Goal: Task Accomplishment & Management: Manage account settings

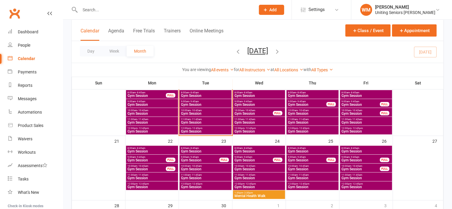
click at [250, 112] on span "Gym Session" at bounding box center [253, 114] width 39 height 4
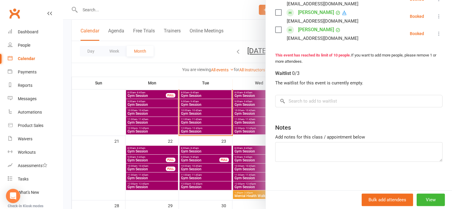
scroll to position [241, 0]
click at [328, 101] on input "search" at bounding box center [358, 100] width 167 height 12
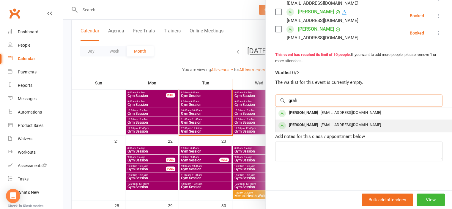
type input "grah"
click at [322, 122] on div "grahamrwhite@hotmail.com" at bounding box center [364, 125] width 173 height 9
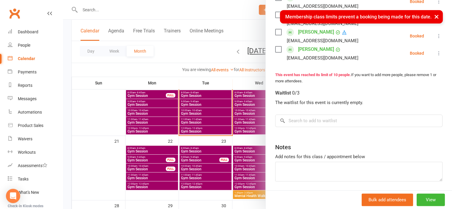
scroll to position [212, 0]
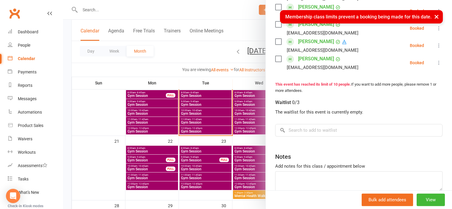
click at [115, 112] on div at bounding box center [257, 104] width 389 height 209
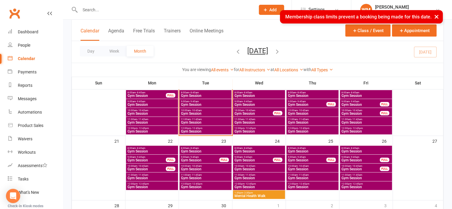
click at [258, 112] on span "Gym Session" at bounding box center [253, 114] width 39 height 4
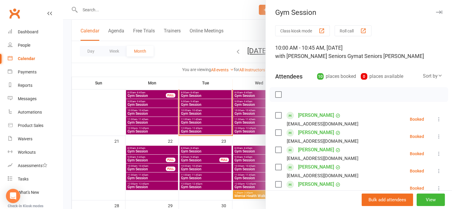
click at [109, 111] on div at bounding box center [257, 104] width 389 height 209
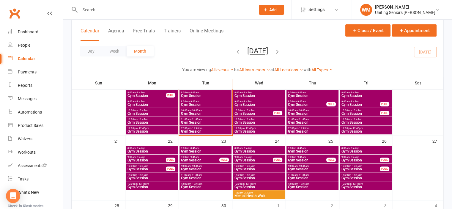
click at [240, 101] on span "9:00am - 9:45am" at bounding box center [259, 101] width 50 height 3
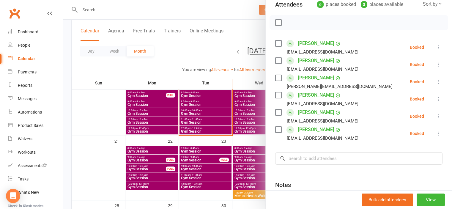
scroll to position [89, 0]
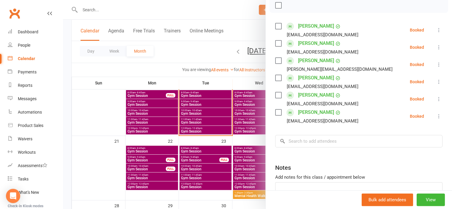
click at [114, 113] on div at bounding box center [257, 104] width 389 height 209
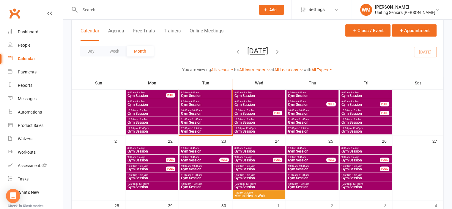
click at [241, 112] on span "Gym Session" at bounding box center [253, 114] width 39 height 4
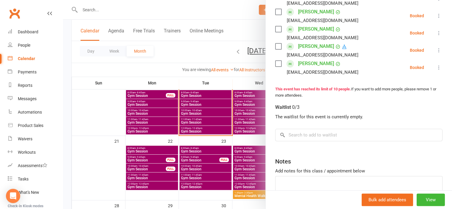
scroll to position [208, 0]
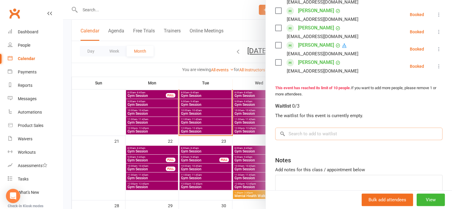
click at [304, 130] on input "search" at bounding box center [358, 134] width 167 height 12
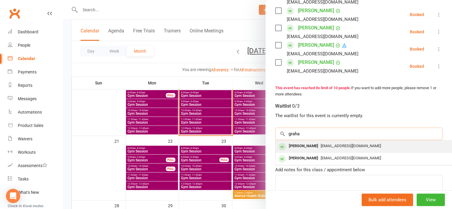
type input "graha"
click at [299, 142] on div "Graham White" at bounding box center [304, 146] width 34 height 9
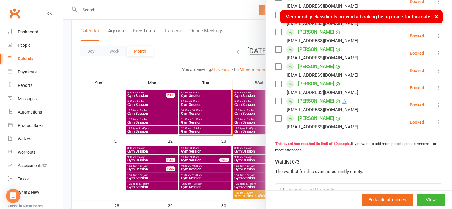
scroll to position [149, 0]
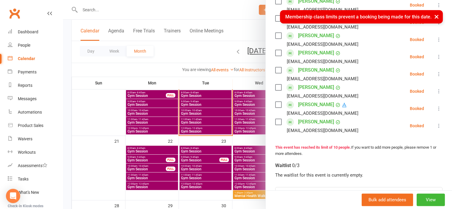
click at [107, 111] on div at bounding box center [257, 104] width 389 height 209
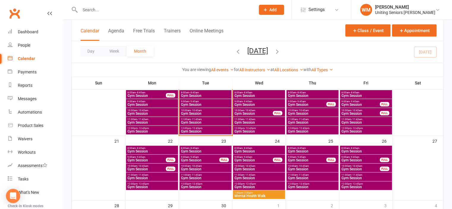
click at [254, 104] on span "Gym Session" at bounding box center [259, 105] width 50 height 4
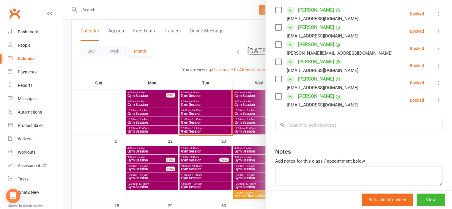
scroll to position [119, 0]
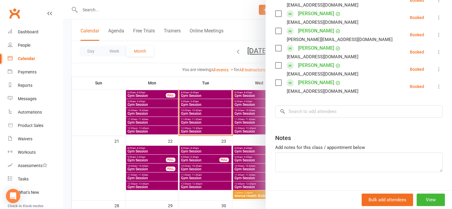
click at [436, 85] on icon at bounding box center [439, 87] width 6 height 6
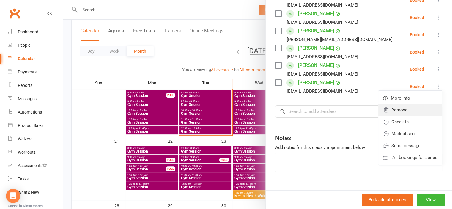
click at [399, 108] on link "Remove" at bounding box center [410, 110] width 64 height 12
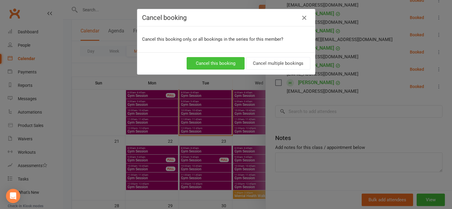
click at [230, 65] on button "Cancel this booking" at bounding box center [216, 63] width 58 height 12
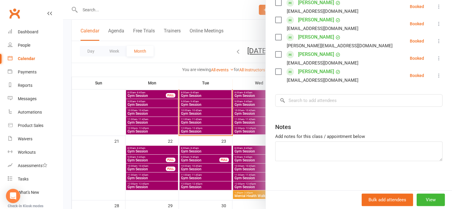
click at [104, 108] on div at bounding box center [257, 104] width 389 height 209
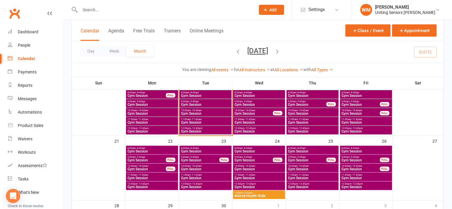
click at [248, 112] on span "Gym Session" at bounding box center [253, 114] width 39 height 4
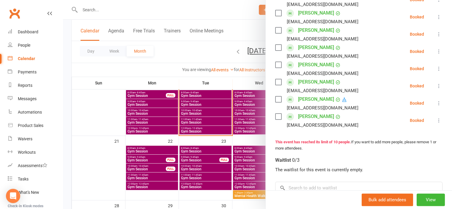
scroll to position [178, 0]
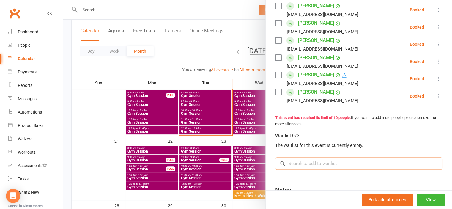
click at [314, 161] on input "search" at bounding box center [358, 163] width 167 height 12
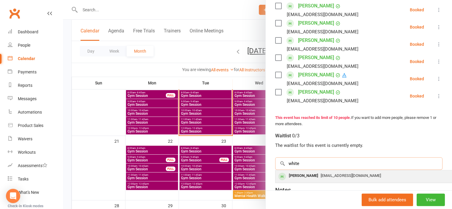
type input "white"
click at [310, 174] on div "Graham White" at bounding box center [304, 176] width 34 height 9
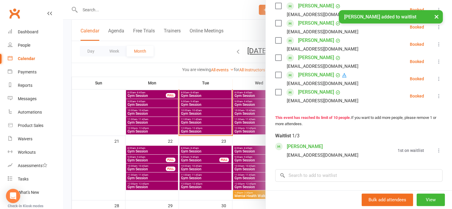
scroll to position [186, 0]
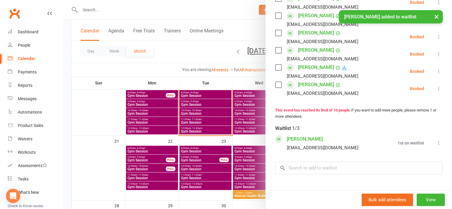
click at [104, 154] on div at bounding box center [257, 104] width 389 height 209
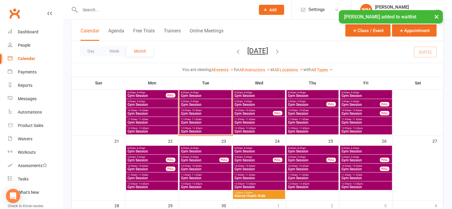
click at [255, 103] on span "Gym Session" at bounding box center [259, 105] width 50 height 4
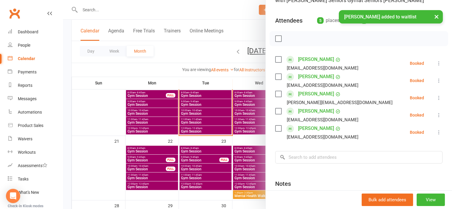
scroll to position [59, 0]
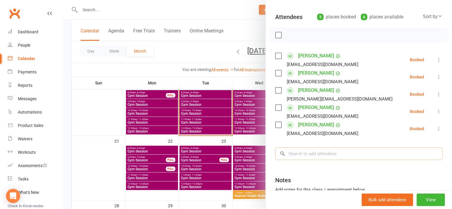
click at [320, 150] on input "search" at bounding box center [358, 153] width 167 height 12
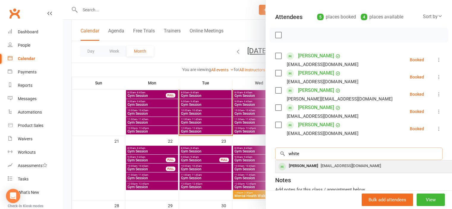
type input "white"
click at [307, 164] on div "Graham White" at bounding box center [304, 166] width 34 height 9
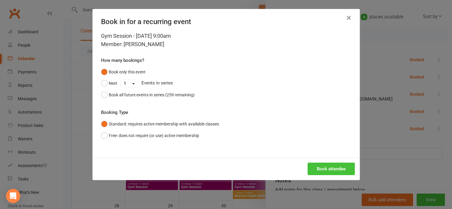
click at [316, 165] on button "Book attendee" at bounding box center [331, 169] width 47 height 12
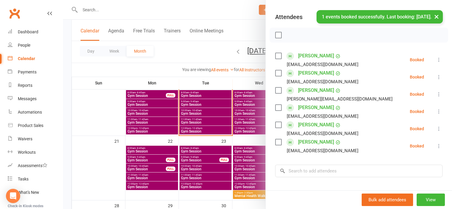
click at [107, 160] on div at bounding box center [257, 104] width 389 height 209
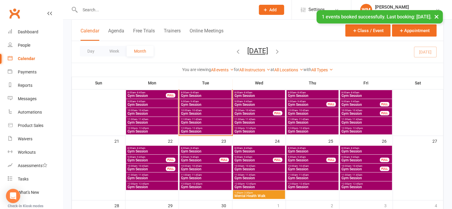
click at [257, 114] on span "Gym Session" at bounding box center [253, 114] width 39 height 4
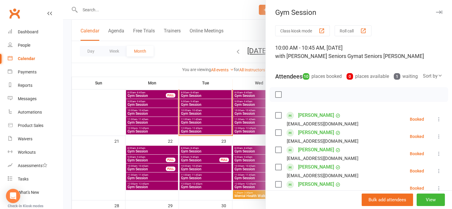
click at [109, 10] on div at bounding box center [257, 104] width 389 height 209
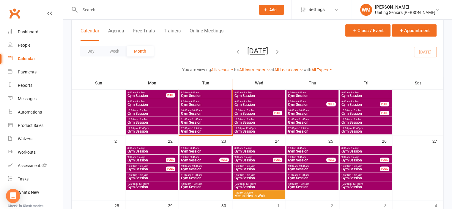
click at [109, 10] on input "text" at bounding box center [164, 10] width 173 height 8
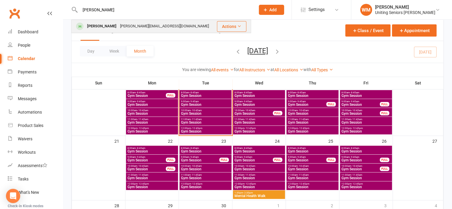
type input "linda"
click at [106, 24] on div "[PERSON_NAME]" at bounding box center [101, 26] width 33 height 9
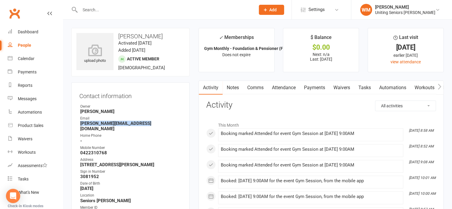
drag, startPoint x: 126, startPoint y: 123, endPoint x: 83, endPoint y: 125, distance: 42.9
click at [76, 126] on div "Contact information Owner Wes Madge Email stephen_parmeter@hotmail.com Home Pho…" at bounding box center [130, 180] width 118 height 196
drag, startPoint x: 79, startPoint y: 124, endPoint x: 132, endPoint y: 123, distance: 52.6
click at [151, 124] on li "Email stephen_parmeter@hotmail.com" at bounding box center [130, 124] width 102 height 16
copy strong "[PERSON_NAME][EMAIL_ADDRESS][DOMAIN_NAME]"
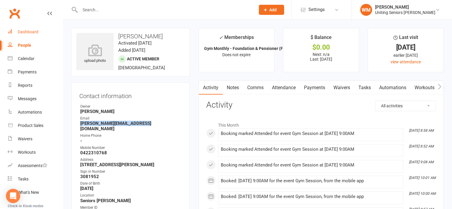
click at [24, 32] on div "Dashboard" at bounding box center [28, 31] width 21 height 5
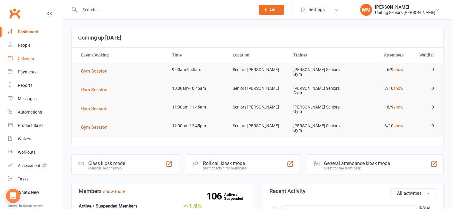
click at [28, 55] on link "Calendar" at bounding box center [35, 58] width 55 height 13
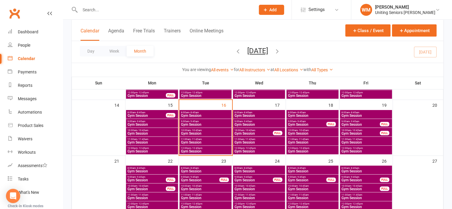
scroll to position [149, 0]
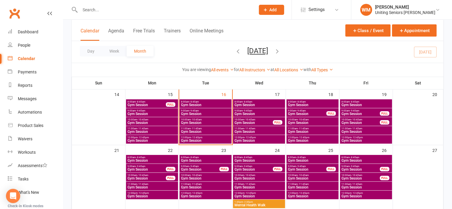
click at [203, 110] on span "9:00am - 9:45am" at bounding box center [206, 110] width 50 height 3
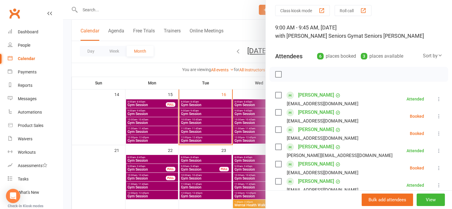
scroll to position [30, 0]
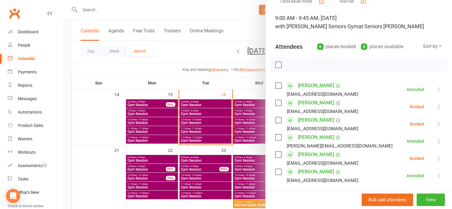
click at [275, 121] on label at bounding box center [278, 120] width 6 height 6
click at [290, 65] on icon "button" at bounding box center [291, 65] width 7 height 7
click at [272, 154] on div "Class kiosk mode Roll call 9:00 AM - 9:45 AM, Tuesday, September, 16, 2025 with…" at bounding box center [359, 144] width 186 height 296
click at [279, 119] on div "Timothy Laurence laurencetim1@gmail.com" at bounding box center [318, 123] width 86 height 17
click at [276, 122] on label at bounding box center [278, 120] width 6 height 6
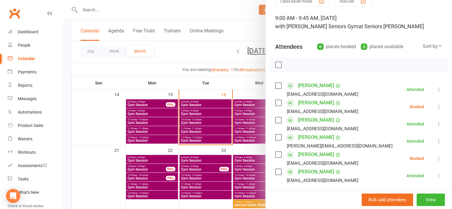
click at [277, 153] on label at bounding box center [278, 155] width 6 height 6
click at [277, 105] on label at bounding box center [278, 103] width 6 height 6
click at [301, 67] on icon "button" at bounding box center [303, 64] width 5 height 5
click at [131, 122] on div at bounding box center [257, 104] width 389 height 209
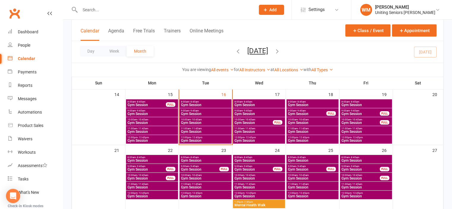
click at [205, 121] on span "Gym Session" at bounding box center [206, 123] width 50 height 4
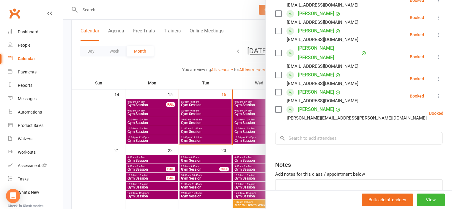
scroll to position [89, 0]
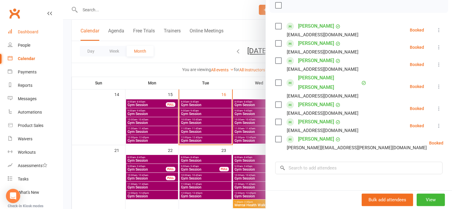
click at [24, 29] on div "Dashboard" at bounding box center [28, 31] width 21 height 5
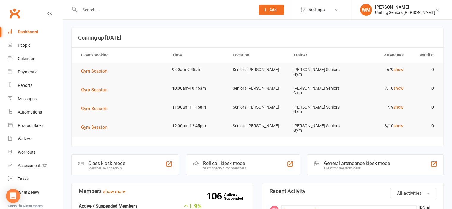
click at [93, 7] on input "text" at bounding box center [164, 10] width 173 height 8
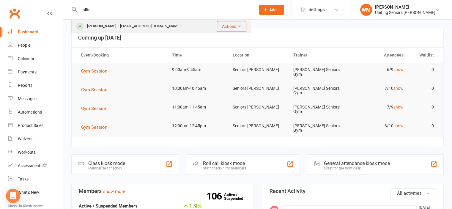
type input "alfin"
click at [102, 26] on div "[PERSON_NAME]" at bounding box center [101, 26] width 33 height 9
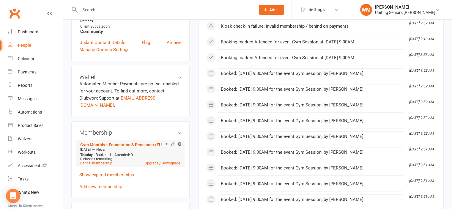
scroll to position [238, 0]
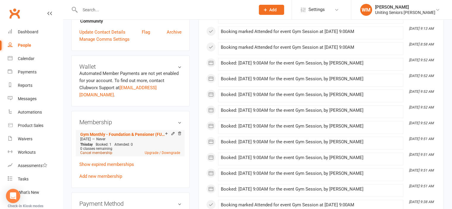
click at [104, 151] on link "Cancel membership" at bounding box center [96, 153] width 32 height 4
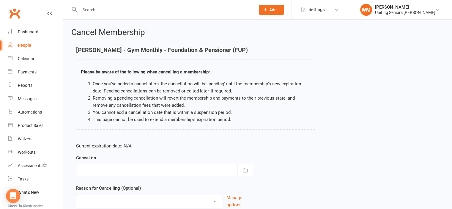
click at [151, 173] on div at bounding box center [164, 170] width 177 height 12
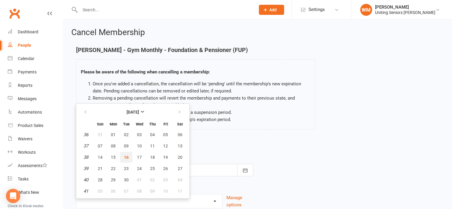
click at [128, 155] on span "16" at bounding box center [126, 157] width 5 height 5
type input "16 Sep 2025"
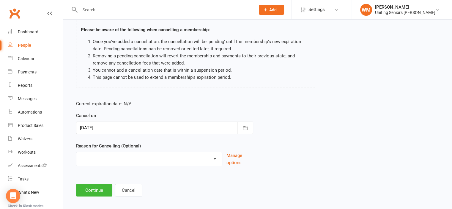
scroll to position [47, 0]
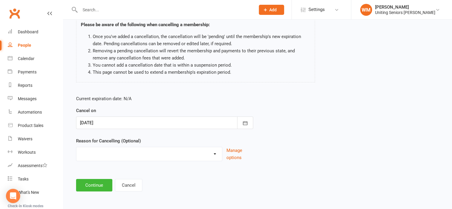
click at [146, 155] on select "Finish 10Vp Holiday Injury Other reason" at bounding box center [149, 153] width 146 height 12
click at [146, 157] on select "Finish 10Vp Holiday Injury Other reason" at bounding box center [149, 153] width 146 height 12
select select "2"
click at [76, 147] on select "Finish 10Vp Holiday Injury Other reason" at bounding box center [149, 153] width 146 height 12
click at [100, 187] on button "Continue" at bounding box center [94, 185] width 36 height 12
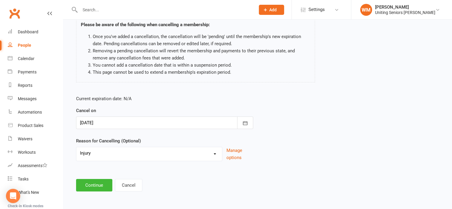
scroll to position [0, 0]
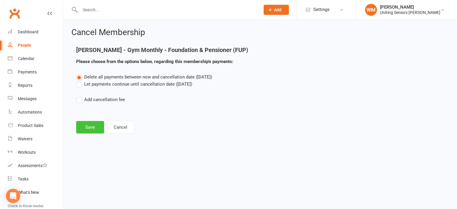
click at [94, 131] on button "Save" at bounding box center [90, 127] width 28 height 12
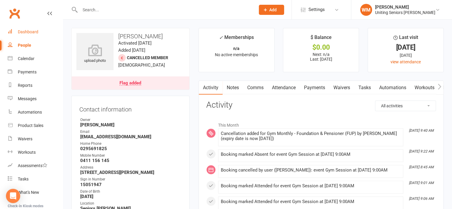
click at [31, 28] on link "Dashboard" at bounding box center [35, 31] width 55 height 13
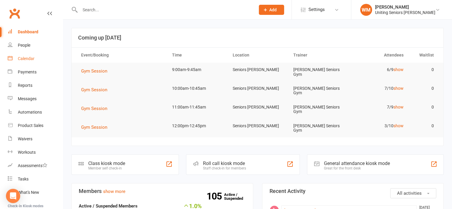
click at [30, 59] on div "Calendar" at bounding box center [26, 58] width 17 height 5
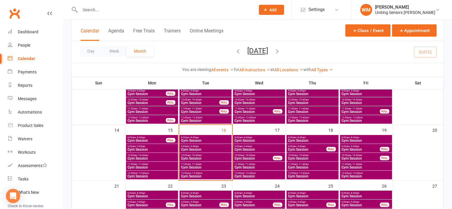
scroll to position [119, 0]
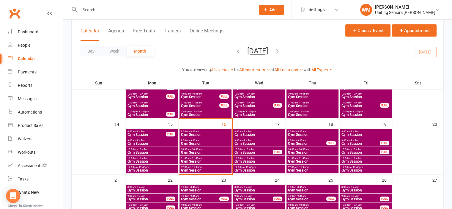
click at [196, 151] on span "Gym Session" at bounding box center [206, 153] width 50 height 4
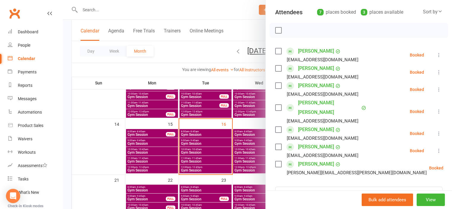
scroll to position [89, 0]
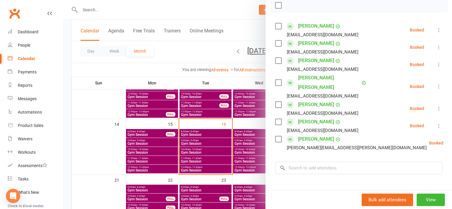
click at [194, 162] on div at bounding box center [257, 104] width 389 height 209
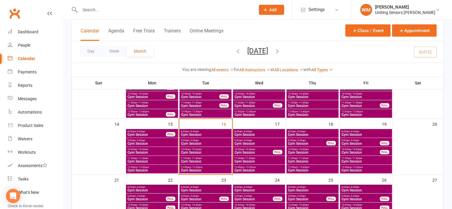
click at [194, 161] on span "Gym Session" at bounding box center [206, 162] width 50 height 4
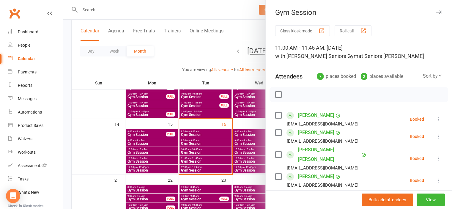
scroll to position [59, 0]
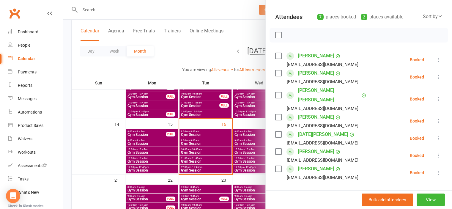
click at [197, 169] on div at bounding box center [257, 104] width 389 height 209
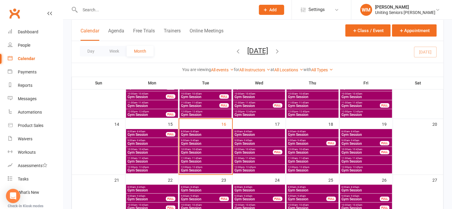
click at [197, 169] on span "Gym Session" at bounding box center [206, 171] width 50 height 4
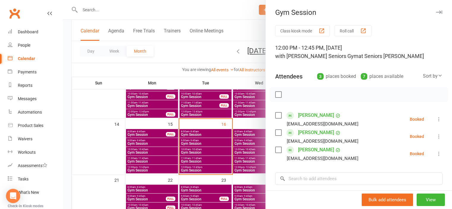
click at [100, 144] on div at bounding box center [257, 104] width 389 height 209
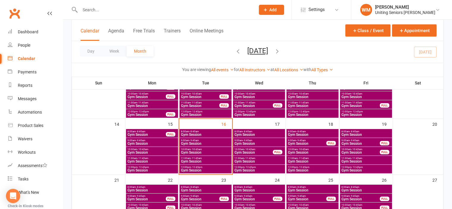
click at [190, 145] on span "Gym Session" at bounding box center [206, 144] width 50 height 4
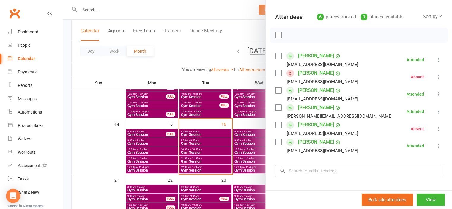
click at [106, 138] on div at bounding box center [257, 104] width 389 height 209
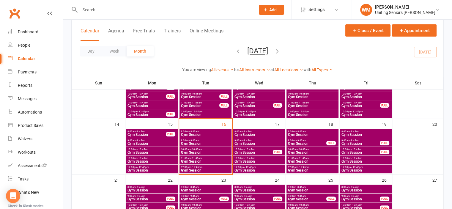
click at [219, 151] on span "Gym Session" at bounding box center [206, 153] width 50 height 4
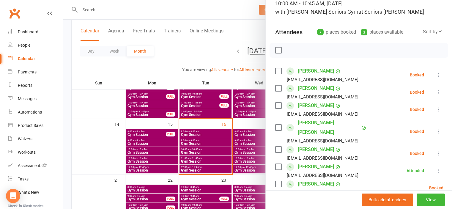
scroll to position [89, 0]
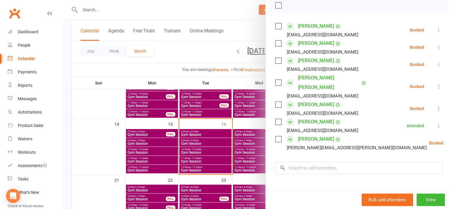
click at [278, 136] on label at bounding box center [278, 139] width 6 height 6
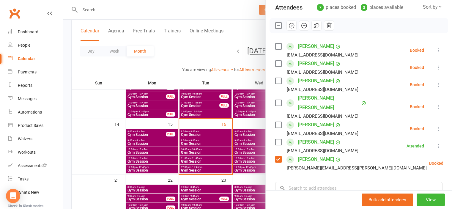
scroll to position [59, 0]
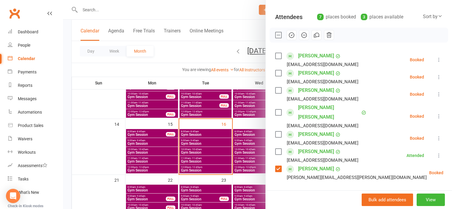
click at [288, 35] on icon "button" at bounding box center [291, 35] width 7 height 7
click at [104, 145] on div at bounding box center [257, 104] width 389 height 209
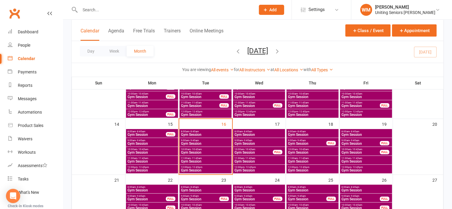
click at [352, 151] on span "Gym Session" at bounding box center [360, 153] width 39 height 4
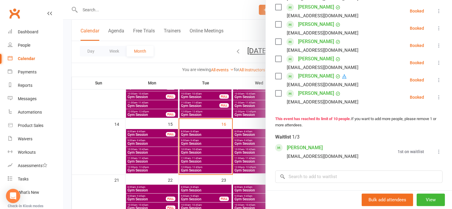
scroll to position [178, 0]
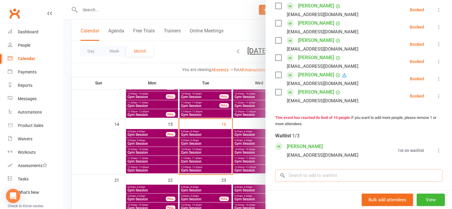
click at [319, 180] on input "search" at bounding box center [358, 175] width 167 height 12
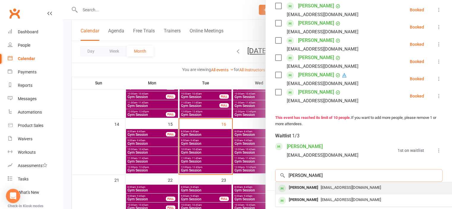
type input "neil"
click at [317, 192] on div "[EMAIL_ADDRESS][DOMAIN_NAME]" at bounding box center [364, 187] width 173 height 9
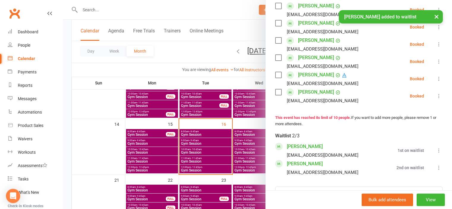
click at [436, 171] on icon at bounding box center [439, 168] width 6 height 6
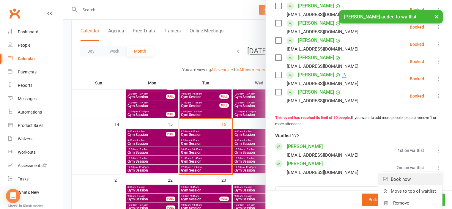
click at [410, 185] on link "Book now" at bounding box center [410, 179] width 64 height 12
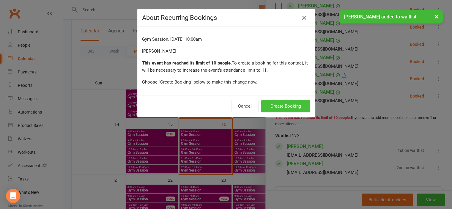
click at [275, 106] on button "Create Booking" at bounding box center [285, 106] width 49 height 12
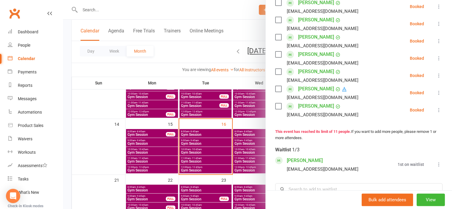
scroll to position [196, 0]
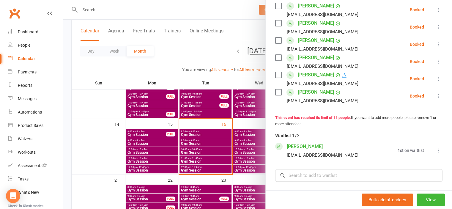
click at [101, 158] on div at bounding box center [257, 104] width 389 height 209
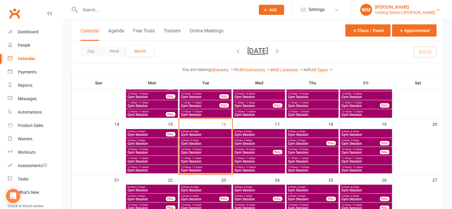
click at [424, 6] on div "[PERSON_NAME]" at bounding box center [405, 6] width 60 height 5
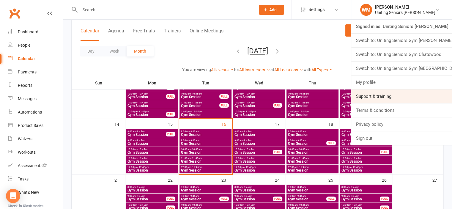
click at [391, 96] on link "Support & training" at bounding box center [401, 96] width 101 height 14
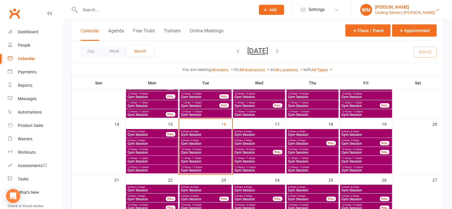
click at [425, 8] on div "[PERSON_NAME]" at bounding box center [405, 6] width 60 height 5
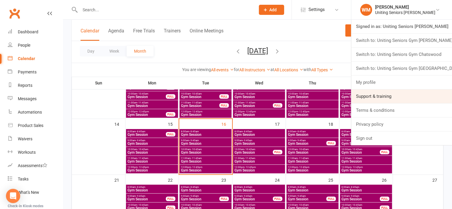
click at [370, 95] on link "Support & training" at bounding box center [401, 96] width 101 height 14
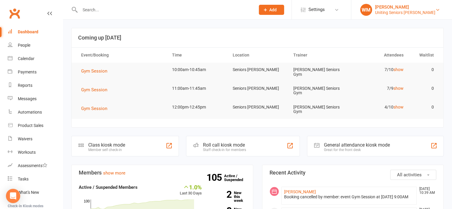
drag, startPoint x: 438, startPoint y: 15, endPoint x: 427, endPoint y: 7, distance: 13.2
click at [438, 15] on link "WM Wes Madge Uniting Seniors Gym Leichhardt" at bounding box center [401, 10] width 83 height 12
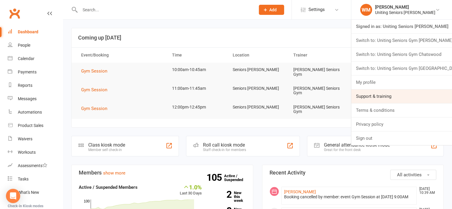
click at [381, 94] on link "Support & training" at bounding box center [401, 96] width 101 height 14
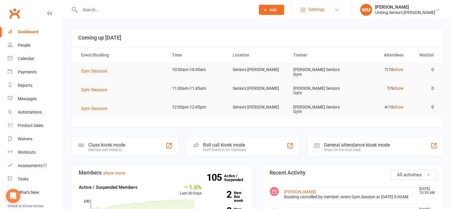
click at [337, 13] on link "Settings" at bounding box center [321, 9] width 41 height 13
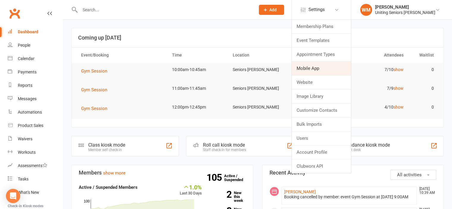
click at [325, 69] on link "Mobile App" at bounding box center [321, 69] width 59 height 14
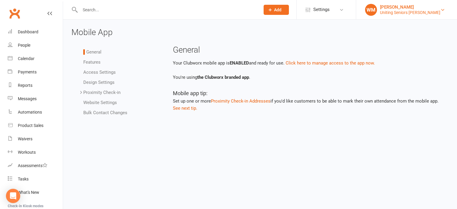
click at [415, 13] on div "Uniting Seniors [PERSON_NAME]" at bounding box center [410, 12] width 60 height 5
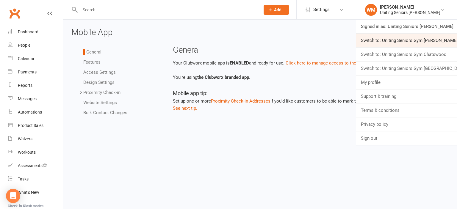
click at [418, 45] on link "Switch to: Uniting Seniors Gym [PERSON_NAME][GEOGRAPHIC_DATA]" at bounding box center [406, 41] width 101 height 14
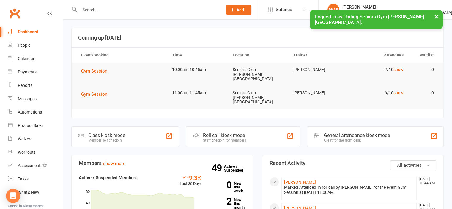
click at [436, 19] on button "×" at bounding box center [436, 16] width 11 height 13
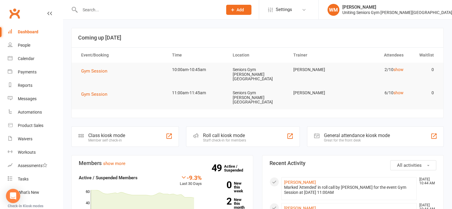
click at [318, 12] on li "Settings Membership Plans Event Templates Appointment Types Mobile App Website …" at bounding box center [288, 9] width 59 height 19
click at [307, 7] on icon at bounding box center [304, 9] width 5 height 5
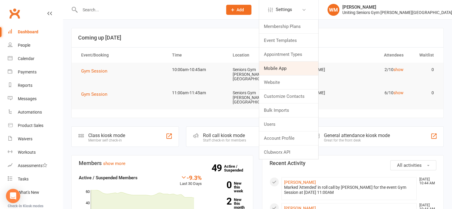
click at [318, 69] on link "Mobile App" at bounding box center [288, 69] width 59 height 14
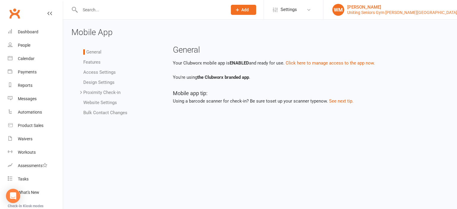
click at [439, 7] on div "[PERSON_NAME]" at bounding box center [402, 6] width 110 height 5
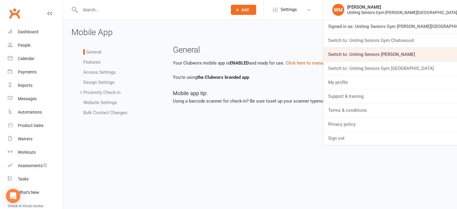
click at [428, 56] on link "Switch to: Uniting Seniors [PERSON_NAME]" at bounding box center [389, 55] width 133 height 14
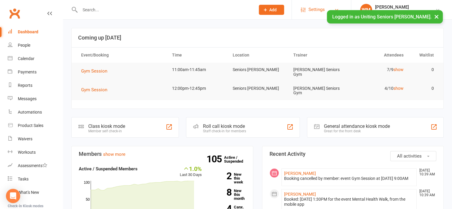
click at [316, 8] on span "Settings" at bounding box center [317, 9] width 16 height 13
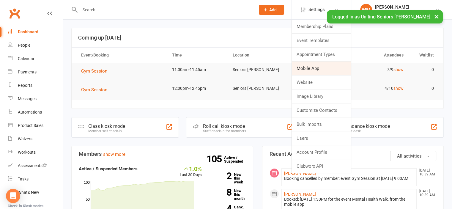
click at [314, 70] on link "Mobile App" at bounding box center [321, 69] width 59 height 14
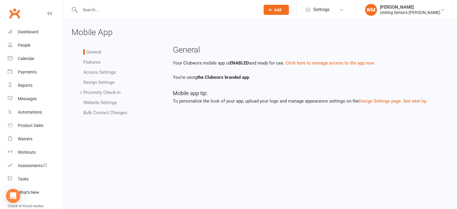
click at [292, 83] on div "Your Clubworx mobile app is ENABLED and ready for use. Click here to manage acc…" at bounding box center [308, 81] width 271 height 45
click at [97, 59] on li "Features" at bounding box center [121, 62] width 76 height 7
click at [95, 60] on link "Features" at bounding box center [91, 61] width 17 height 5
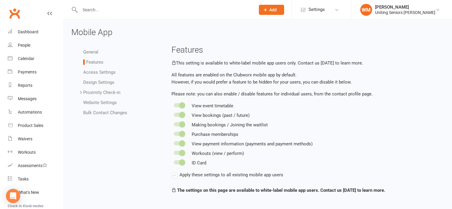
scroll to position [3, 0]
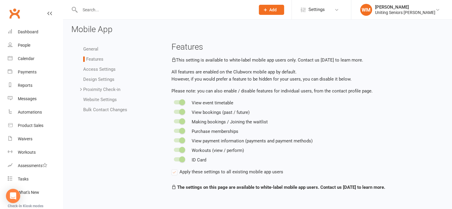
click at [103, 77] on link "Design Settings" at bounding box center [98, 79] width 31 height 5
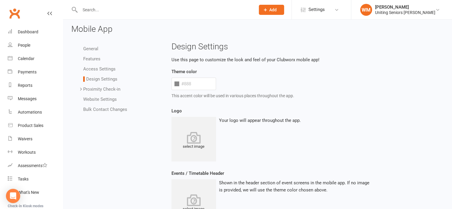
click at [106, 69] on link "Access Settings" at bounding box center [99, 68] width 32 height 5
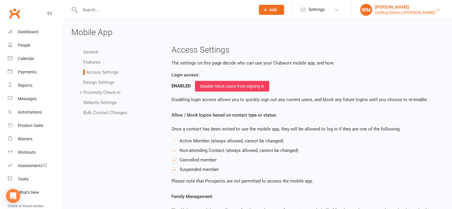
click at [431, 5] on div "[PERSON_NAME]" at bounding box center [405, 6] width 60 height 5
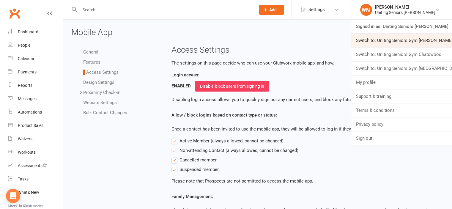
click at [424, 41] on link "Switch to: Uniting Seniors Gym Beverly Hills" at bounding box center [401, 41] width 101 height 14
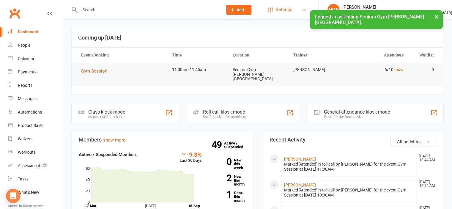
click at [292, 11] on span "Settings" at bounding box center [284, 9] width 16 height 13
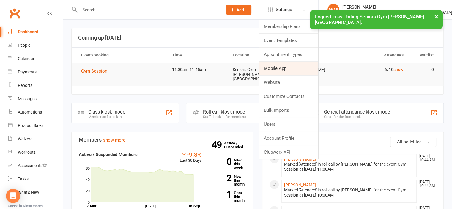
click at [302, 72] on link "Mobile App" at bounding box center [288, 69] width 59 height 14
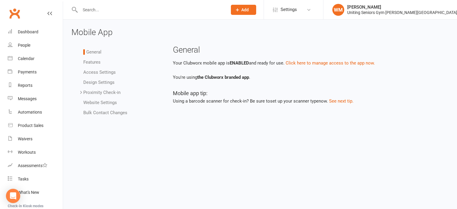
click at [94, 69] on li "Access Settings" at bounding box center [121, 72] width 76 height 7
click at [94, 70] on link "Access Settings" at bounding box center [99, 72] width 32 height 5
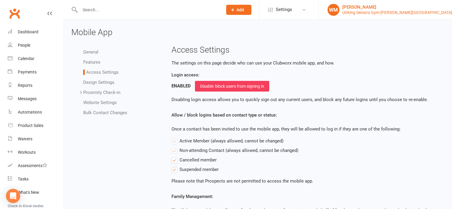
click at [386, 11] on div "Uniting Seniors Gym [PERSON_NAME][GEOGRAPHIC_DATA]" at bounding box center [398, 12] width 110 height 5
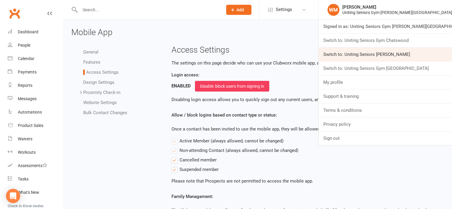
click at [387, 56] on link "Switch to: Uniting Seniors [PERSON_NAME]" at bounding box center [385, 55] width 133 height 14
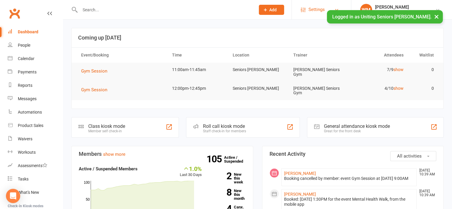
click at [311, 5] on span "Settings" at bounding box center [317, 9] width 16 height 13
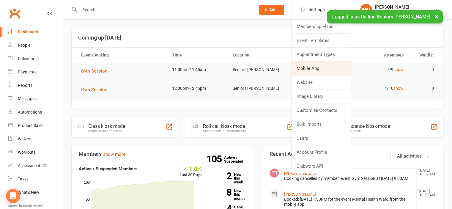
click at [318, 70] on link "Mobile App" at bounding box center [321, 69] width 59 height 14
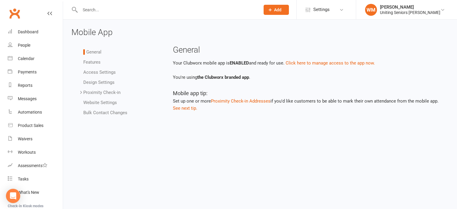
click at [91, 102] on link "Website Settings" at bounding box center [100, 102] width 34 height 5
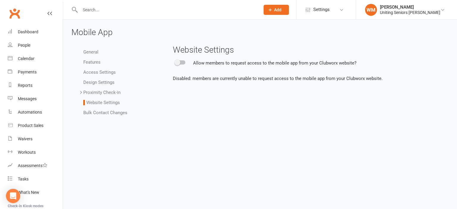
click at [93, 110] on link "Bulk Contact Changes" at bounding box center [105, 112] width 44 height 5
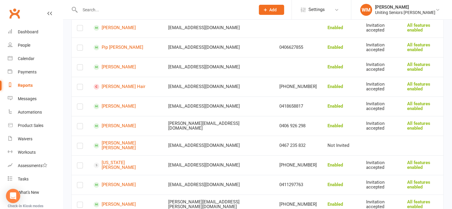
scroll to position [833, 0]
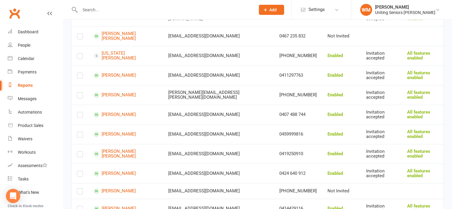
click at [138, 10] on input "text" at bounding box center [164, 10] width 173 height 8
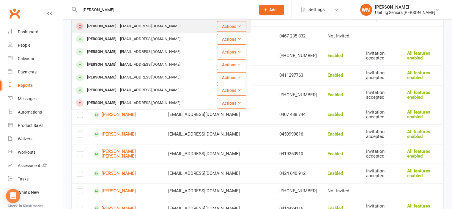
type input "[PERSON_NAME]"
click at [122, 29] on div "[EMAIL_ADDRESS][DOMAIN_NAME]" at bounding box center [150, 26] width 64 height 9
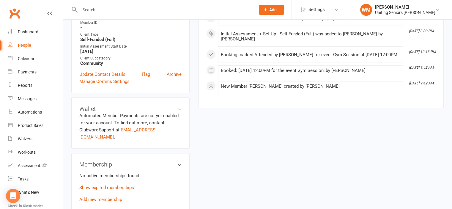
scroll to position [208, 0]
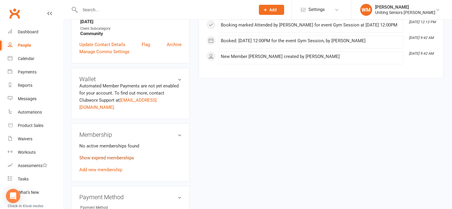
click at [113, 155] on link "Show expired memberships" at bounding box center [106, 157] width 55 height 5
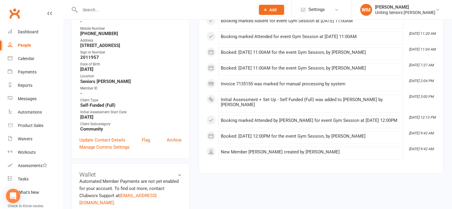
scroll to position [89, 0]
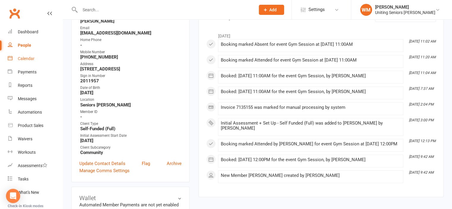
click at [26, 58] on div "Calendar" at bounding box center [26, 58] width 17 height 5
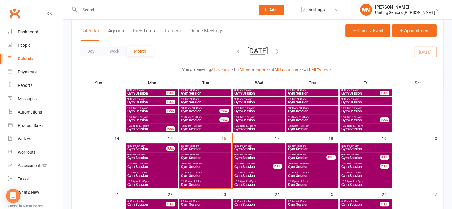
scroll to position [119, 0]
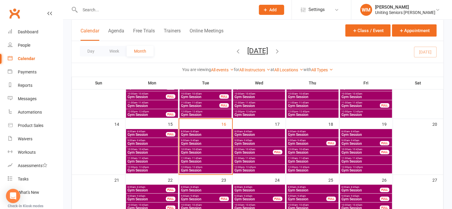
click at [206, 158] on span "11:00am - 11:45am" at bounding box center [206, 158] width 50 height 3
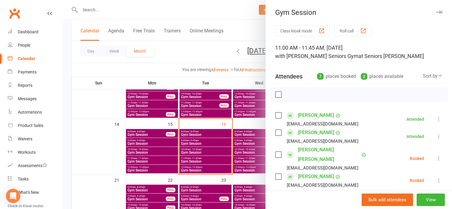
scroll to position [59, 0]
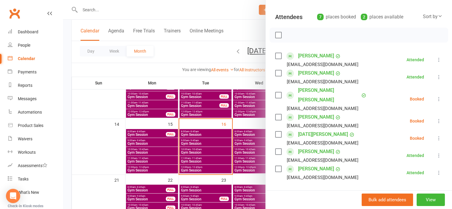
click at [436, 96] on icon at bounding box center [439, 99] width 6 height 6
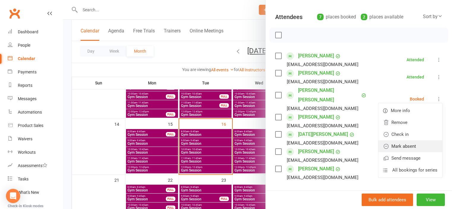
click at [401, 140] on link "Mark absent" at bounding box center [410, 146] width 64 height 12
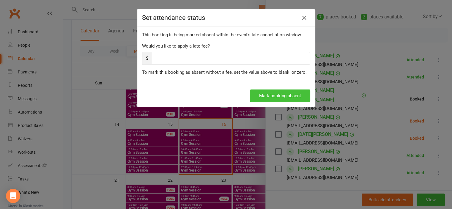
click at [264, 94] on button "Mark booking absent" at bounding box center [280, 95] width 60 height 12
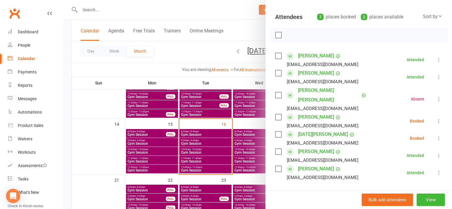
drag, startPoint x: 309, startPoint y: 188, endPoint x: 312, endPoint y: 185, distance: 3.8
click at [310, 191] on input "search" at bounding box center [358, 197] width 167 height 12
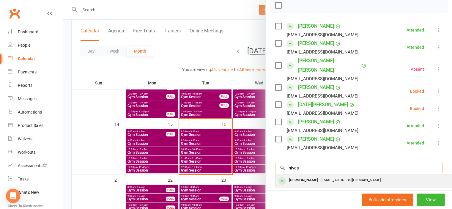
type input "nives"
click at [302, 176] on div "[PERSON_NAME]" at bounding box center [304, 180] width 34 height 9
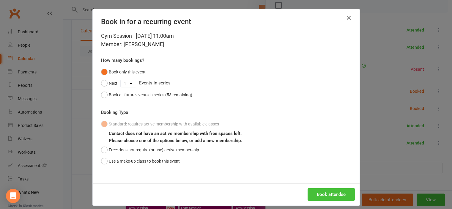
click at [327, 194] on button "Book attendee" at bounding box center [331, 194] width 47 height 12
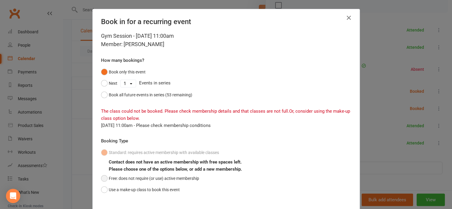
click at [133, 176] on button "Free: does not require (or use) active membership" at bounding box center [150, 178] width 98 height 11
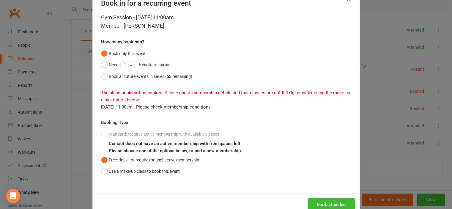
scroll to position [34, 0]
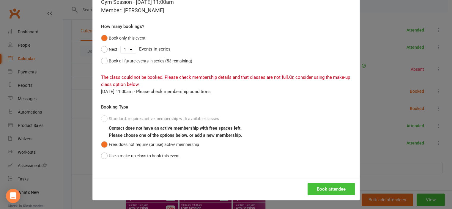
click at [330, 187] on button "Book attendee" at bounding box center [331, 189] width 47 height 12
